Goal: Transaction & Acquisition: Purchase product/service

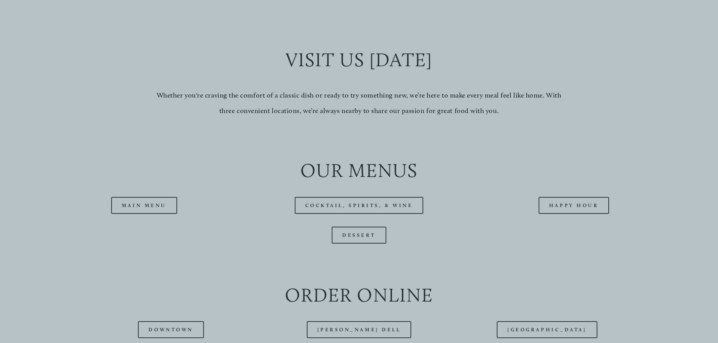
scroll to position [753, 0]
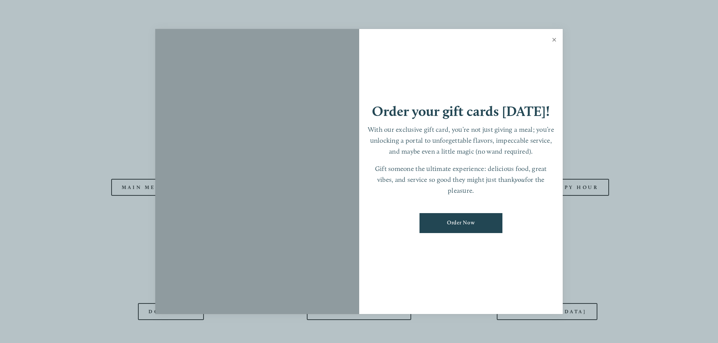
click at [554, 40] on link "Close" at bounding box center [554, 40] width 15 height 21
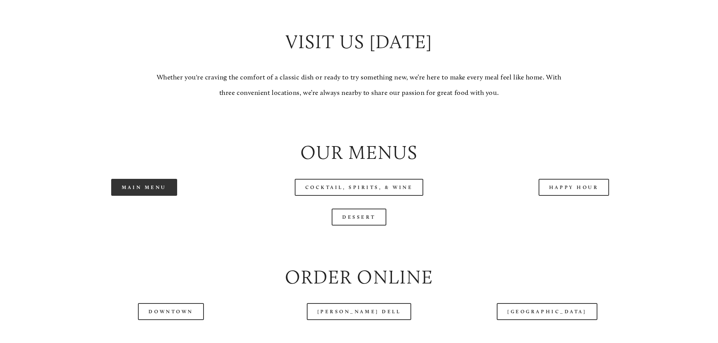
click at [165, 196] on link "Main Menu" at bounding box center [144, 187] width 66 height 17
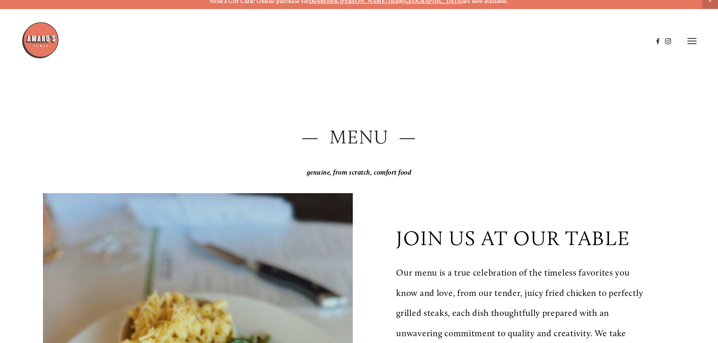
scroll to position [0, 0]
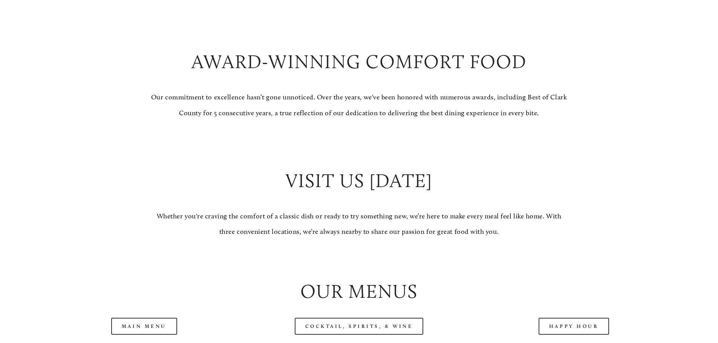
scroll to position [791, 0]
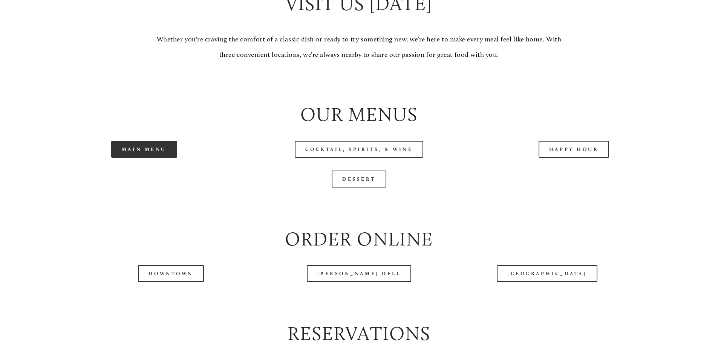
click at [145, 158] on link "Main Menu" at bounding box center [144, 149] width 66 height 17
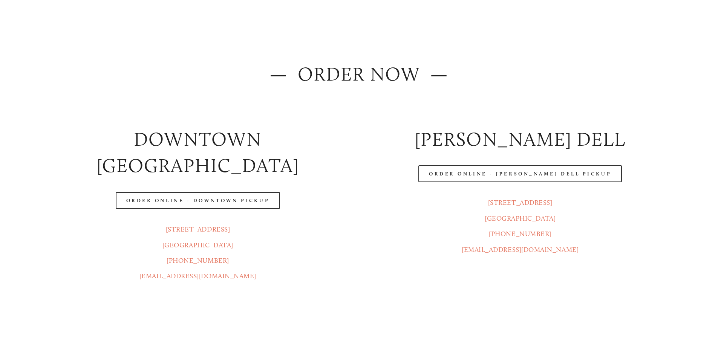
scroll to position [75, 0]
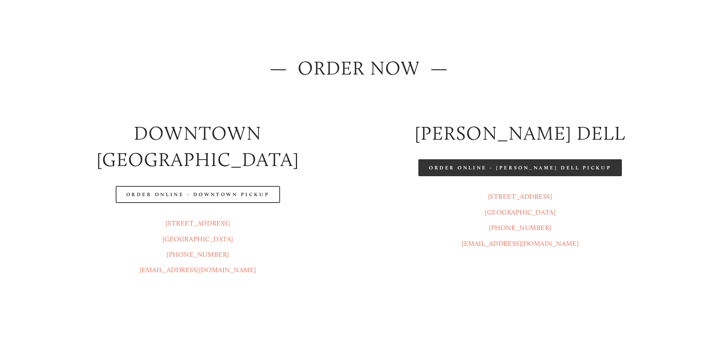
click at [529, 172] on link "Order Online - Hazel Dell Pickup" at bounding box center [519, 167] width 203 height 17
